Goal: Task Accomplishment & Management: Use online tool/utility

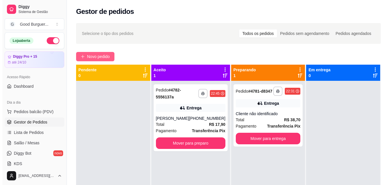
scroll to position [58, 0]
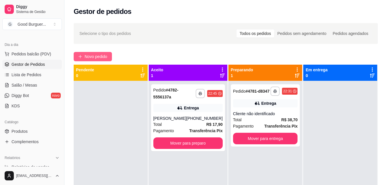
drag, startPoint x: 102, startPoint y: 56, endPoint x: 105, endPoint y: 57, distance: 2.9
click at [105, 57] on span "Novo pedido" at bounding box center [96, 56] width 23 height 6
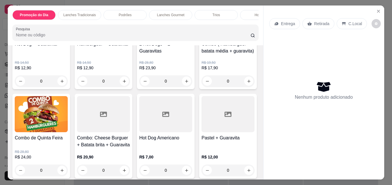
scroll to position [86, 0]
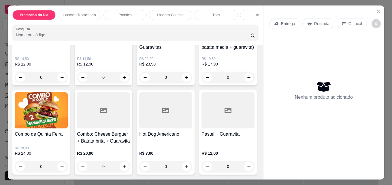
click at [68, 120] on img at bounding box center [41, 110] width 53 height 36
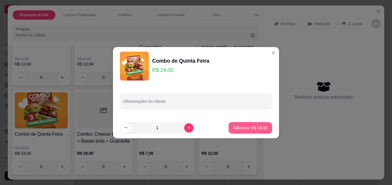
click at [237, 128] on p "Adicionar R$ 24,00" at bounding box center [250, 128] width 34 height 6
type input "1"
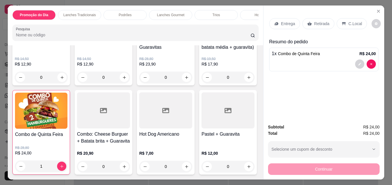
click at [285, 21] on p "Entrega" at bounding box center [288, 24] width 14 height 6
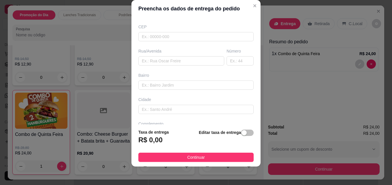
scroll to position [58, 0]
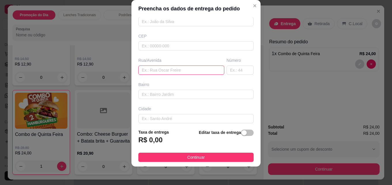
click at [166, 72] on input "text" at bounding box center [181, 69] width 86 height 9
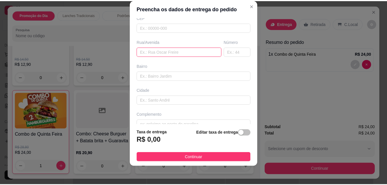
scroll to position [87, 0]
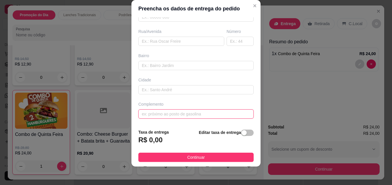
click at [168, 113] on input "text" at bounding box center [195, 113] width 115 height 9
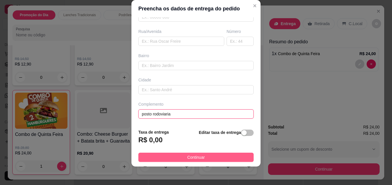
type input "posto rodoviaria"
click at [179, 155] on button "Continuar" at bounding box center [195, 156] width 115 height 9
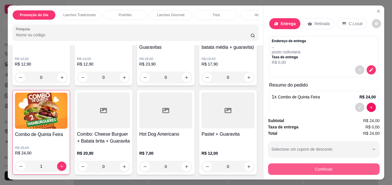
click at [344, 164] on button "Continuar" at bounding box center [323, 169] width 111 height 12
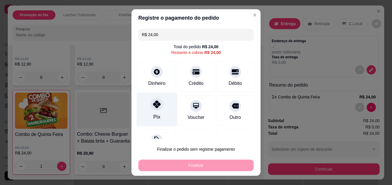
click at [156, 107] on icon at bounding box center [156, 103] width 7 height 7
type input "R$ 0,00"
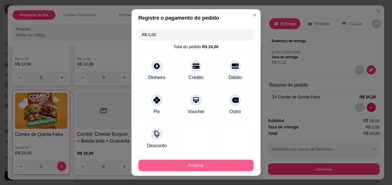
click at [184, 162] on button "Finalizar" at bounding box center [195, 165] width 115 height 12
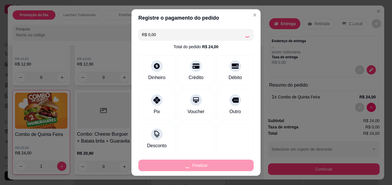
type input "0"
type input "-R$ 24,00"
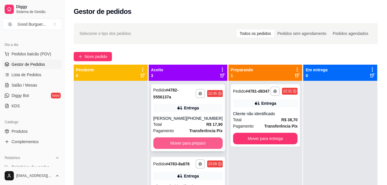
click at [198, 145] on button "Mover para preparo" at bounding box center [187, 143] width 69 height 12
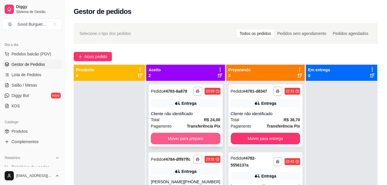
click at [195, 142] on button "Mover para preparo" at bounding box center [185, 138] width 69 height 12
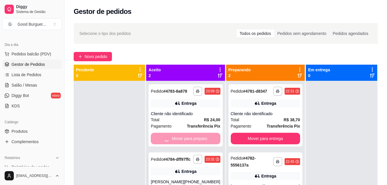
click at [191, 152] on div "**********" at bounding box center [186, 183] width 74 height 62
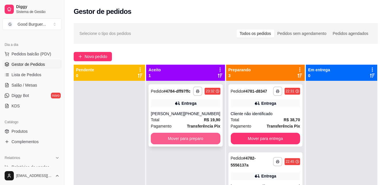
click at [194, 144] on button "Mover para preparo" at bounding box center [185, 138] width 69 height 12
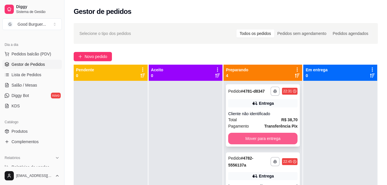
click at [273, 144] on button "Mover para entrega" at bounding box center [262, 138] width 69 height 12
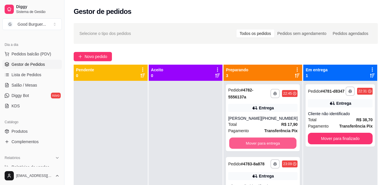
click at [273, 143] on button "Mover para entrega" at bounding box center [262, 142] width 67 height 11
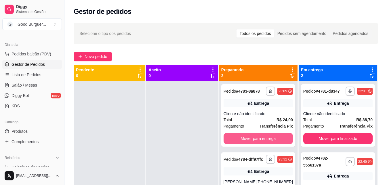
click at [273, 143] on button "Mover para entrega" at bounding box center [258, 138] width 69 height 12
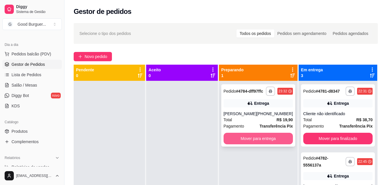
click at [271, 144] on button "Mover para entrega" at bounding box center [258, 138] width 69 height 12
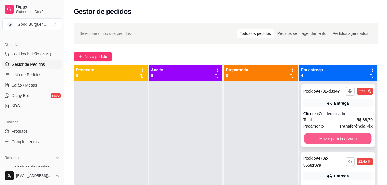
click at [324, 144] on button "Mover para finalizado" at bounding box center [337, 138] width 67 height 11
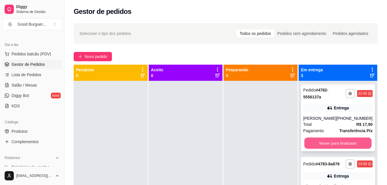
click at [325, 141] on button "Mover para finalizado" at bounding box center [337, 142] width 67 height 11
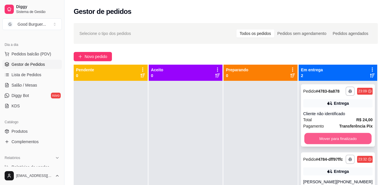
click at [325, 140] on button "Mover para finalizado" at bounding box center [337, 138] width 67 height 11
